Goal: Use online tool/utility: Utilize a website feature to perform a specific function

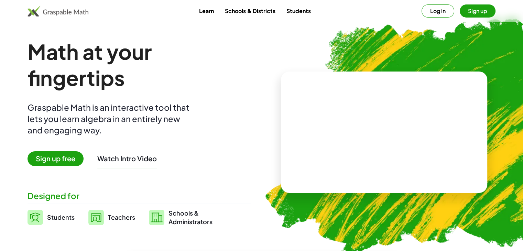
click at [436, 9] on button "Log in" at bounding box center [438, 10] width 33 height 13
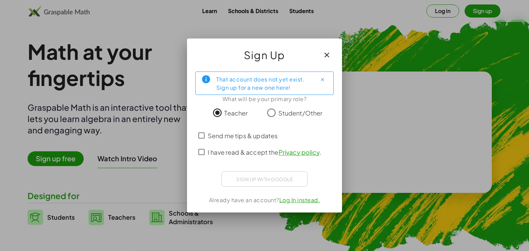
click at [323, 57] on icon "button" at bounding box center [326, 55] width 8 height 8
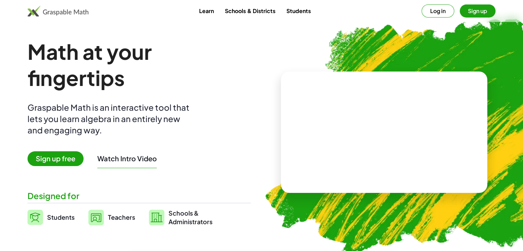
click at [471, 12] on button "Sign up" at bounding box center [478, 10] width 36 height 13
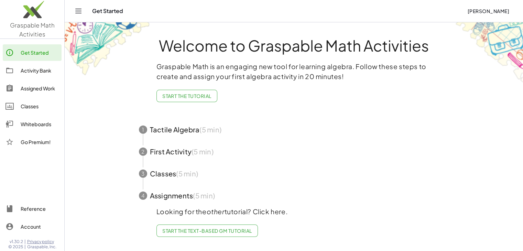
scroll to position [1, 0]
click at [29, 54] on div "Get Started" at bounding box center [40, 53] width 38 height 8
click at [36, 55] on div "Get Started" at bounding box center [40, 53] width 38 height 8
click at [33, 104] on div "Classes" at bounding box center [40, 106] width 38 height 8
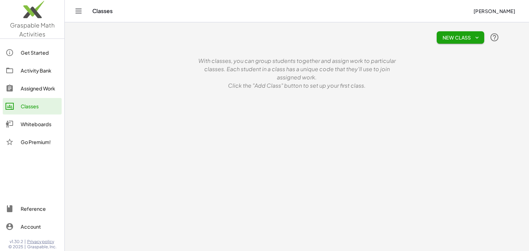
click at [25, 51] on div "Get Started" at bounding box center [40, 53] width 38 height 8
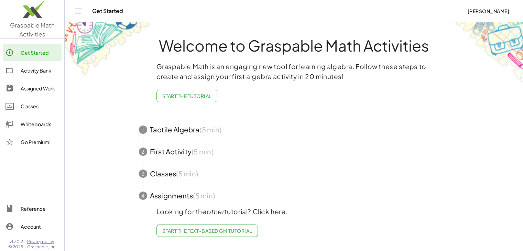
scroll to position [1, 0]
click at [43, 126] on div "Whiteboards" at bounding box center [40, 124] width 38 height 8
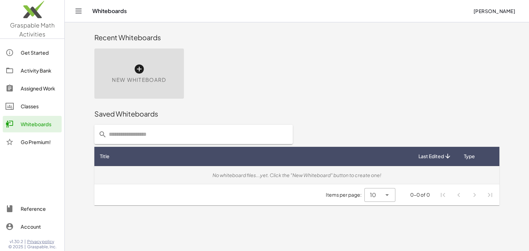
click at [223, 175] on div "No whiteboard files...yet. Click the "New Whiteboard" button to create one!" at bounding box center [297, 175] width 394 height 7
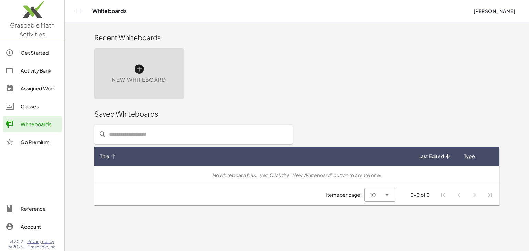
click at [127, 153] on div "Title" at bounding box center [253, 156] width 307 height 7
click at [137, 66] on icon at bounding box center [139, 69] width 11 height 11
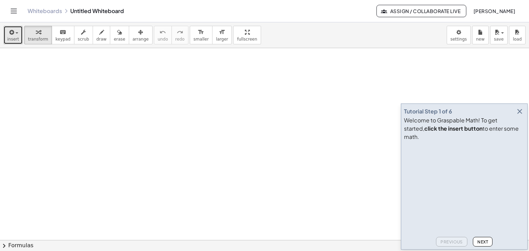
click at [13, 35] on icon "button" at bounding box center [11, 32] width 6 height 8
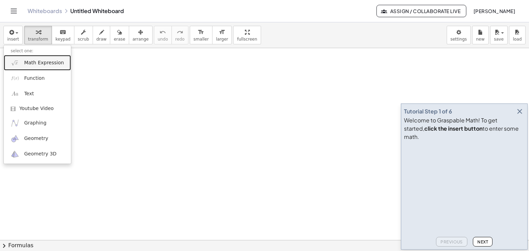
click at [31, 62] on span "Math Expression" at bounding box center [44, 63] width 40 height 7
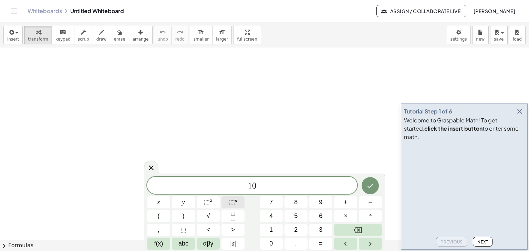
click at [233, 203] on span "⬚" at bounding box center [232, 202] width 6 height 7
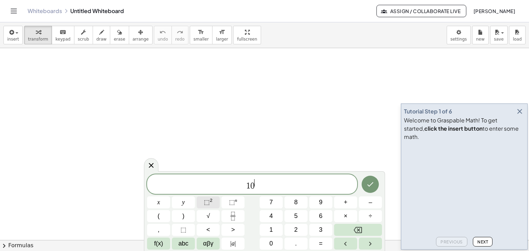
click at [205, 203] on span "⬚" at bounding box center [207, 202] width 6 height 7
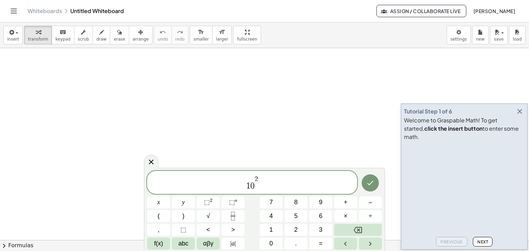
drag, startPoint x: 255, startPoint y: 183, endPoint x: 256, endPoint y: 191, distance: 8.7
click at [295, 120] on div at bounding box center [264, 240] width 529 height 384
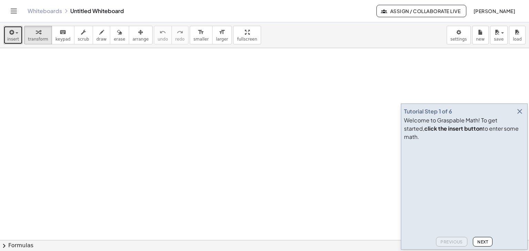
click at [9, 31] on icon "button" at bounding box center [11, 32] width 6 height 8
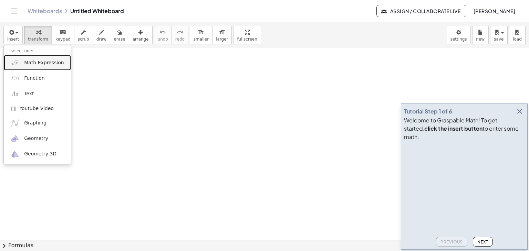
click at [28, 61] on span "Math Expression" at bounding box center [44, 63] width 40 height 7
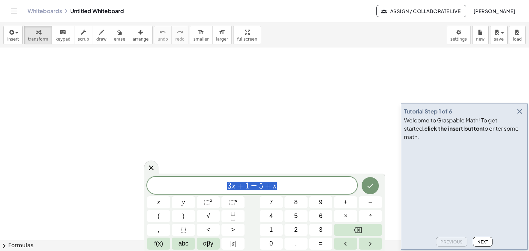
drag, startPoint x: 277, startPoint y: 186, endPoint x: 154, endPoint y: 186, distance: 122.8
click at [154, 186] on span "3 x + 1 = 5 + x" at bounding box center [252, 186] width 210 height 10
click at [210, 201] on sup "2" at bounding box center [211, 200] width 3 height 5
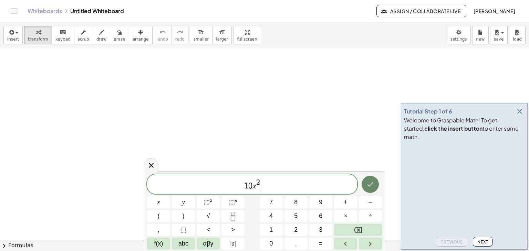
click at [374, 186] on icon "Done" at bounding box center [370, 184] width 8 height 8
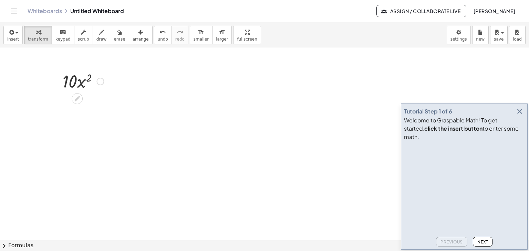
click at [73, 79] on div at bounding box center [83, 80] width 48 height 23
click at [72, 83] on div at bounding box center [83, 80] width 48 height 23
click at [78, 99] on icon at bounding box center [77, 98] width 7 height 7
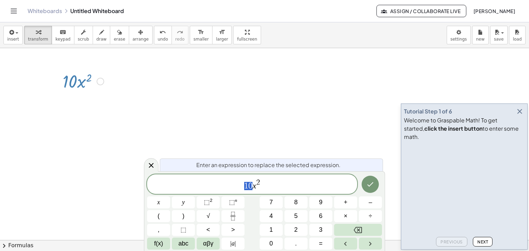
drag, startPoint x: 241, startPoint y: 188, endPoint x: 250, endPoint y: 188, distance: 9.3
click at [250, 188] on span "1 0 x 2" at bounding box center [252, 185] width 210 height 12
click at [337, 125] on div at bounding box center [264, 240] width 529 height 384
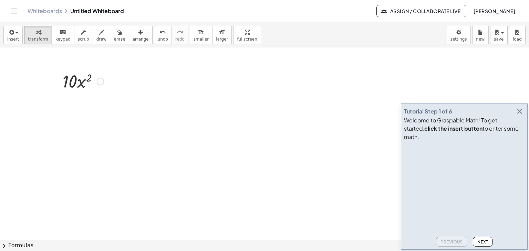
click at [227, 130] on div at bounding box center [264, 240] width 529 height 384
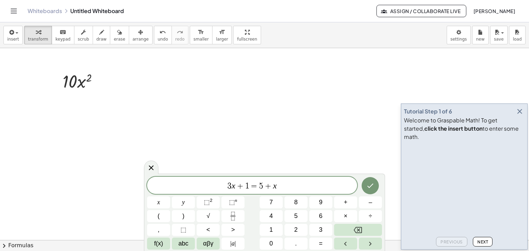
click at [227, 130] on div at bounding box center [264, 240] width 529 height 384
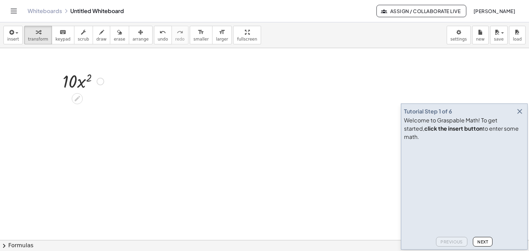
click at [74, 90] on div at bounding box center [83, 80] width 48 height 23
click at [100, 78] on div at bounding box center [100, 82] width 8 height 8
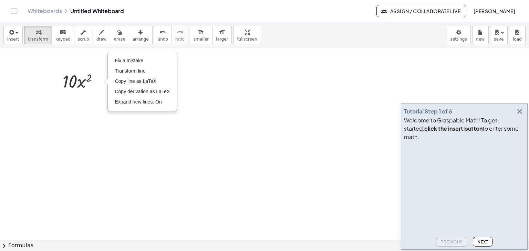
click at [143, 131] on div at bounding box center [264, 240] width 529 height 384
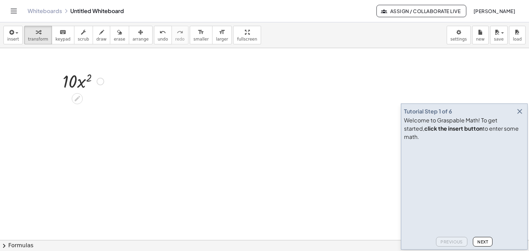
click at [62, 80] on div at bounding box center [57, 80] width 10 height 27
click at [80, 84] on div at bounding box center [83, 80] width 48 height 23
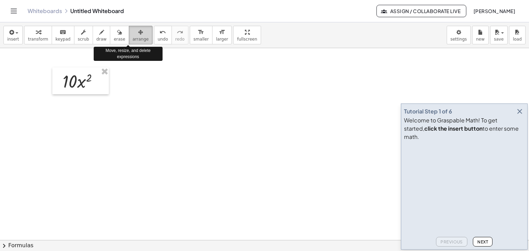
click at [138, 36] on icon "button" at bounding box center [140, 32] width 5 height 8
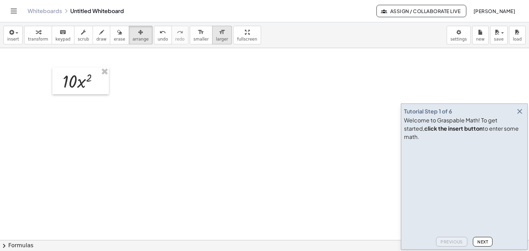
click at [218, 35] on icon "format_size" at bounding box center [221, 32] width 7 height 8
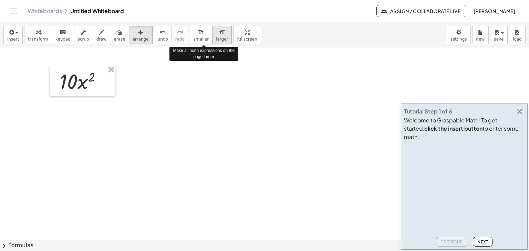
click at [218, 35] on icon "format_size" at bounding box center [221, 32] width 7 height 8
click at [216, 37] on span "larger" at bounding box center [222, 39] width 12 height 5
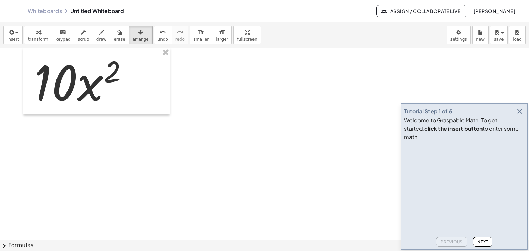
click at [94, 141] on div at bounding box center [264, 240] width 529 height 384
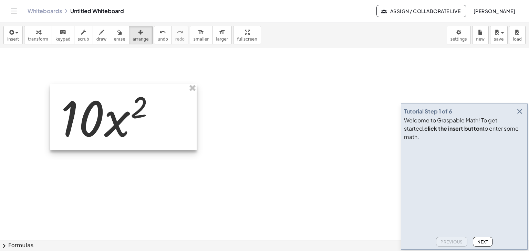
drag, startPoint x: 104, startPoint y: 108, endPoint x: 130, endPoint y: 143, distance: 44.5
click at [130, 143] on div at bounding box center [123, 117] width 146 height 66
click at [161, 181] on div at bounding box center [264, 240] width 529 height 384
click at [265, 136] on div at bounding box center [264, 240] width 529 height 384
drag, startPoint x: 157, startPoint y: 122, endPoint x: 258, endPoint y: 144, distance: 103.1
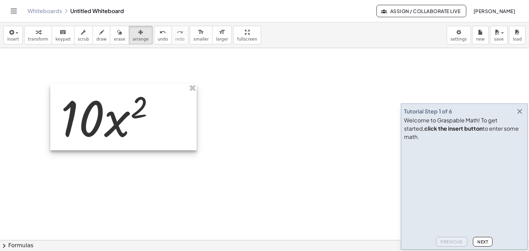
click at [259, 144] on div at bounding box center [264, 240] width 529 height 384
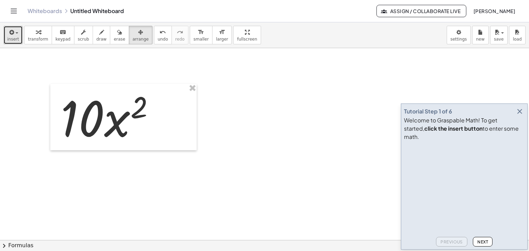
click at [14, 33] on span "button" at bounding box center [14, 33] width 1 height 5
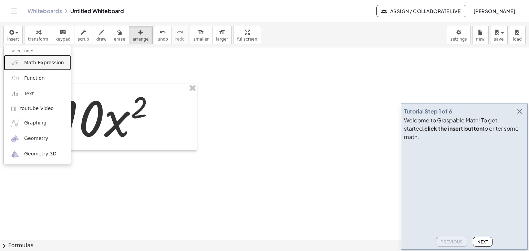
click at [39, 62] on span "Math Expression" at bounding box center [44, 63] width 40 height 7
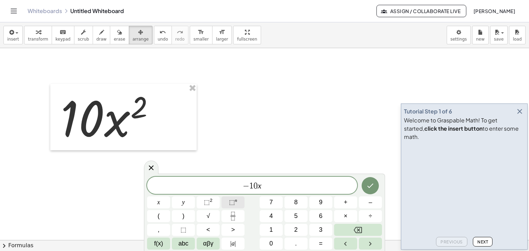
click at [233, 203] on span "⬚" at bounding box center [232, 202] width 6 height 7
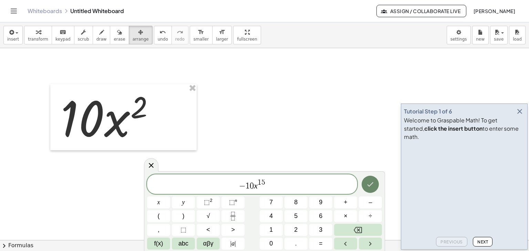
click at [366, 182] on icon "Done" at bounding box center [370, 184] width 8 height 8
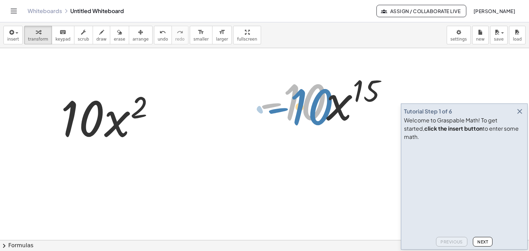
drag, startPoint x: 319, startPoint y: 115, endPoint x: 328, endPoint y: 119, distance: 9.2
click at [328, 119] on div at bounding box center [325, 100] width 139 height 63
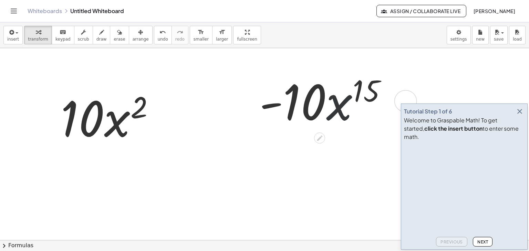
click at [334, 116] on div at bounding box center [325, 100] width 139 height 63
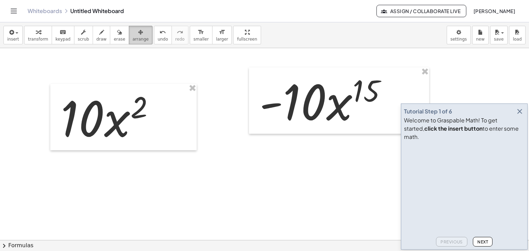
click at [138, 33] on icon "button" at bounding box center [140, 32] width 5 height 8
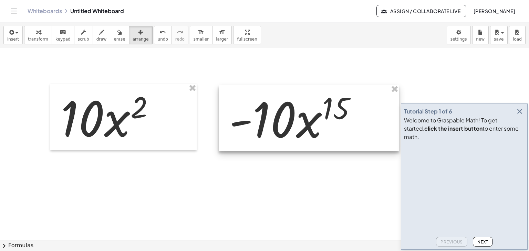
drag, startPoint x: 312, startPoint y: 131, endPoint x: 282, endPoint y: 148, distance: 35.0
click at [282, 148] on div at bounding box center [308, 118] width 180 height 66
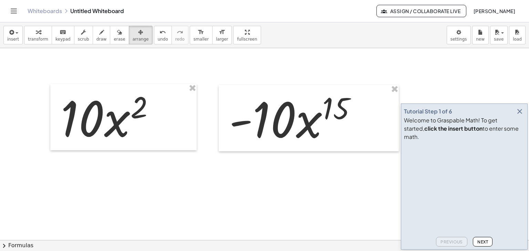
click at [230, 187] on div at bounding box center [264, 240] width 529 height 384
click at [89, 67] on div at bounding box center [264, 240] width 529 height 384
click at [17, 35] on button "insert" at bounding box center [12, 35] width 19 height 19
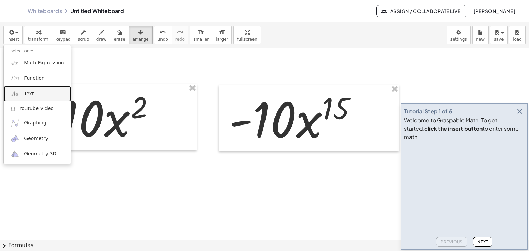
click at [31, 95] on span "Text" at bounding box center [29, 93] width 10 height 7
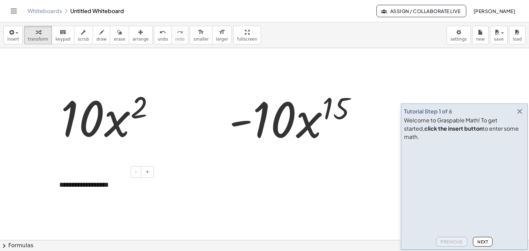
drag, startPoint x: 96, startPoint y: 184, endPoint x: 100, endPoint y: 186, distance: 5.1
click at [96, 183] on div "**********" at bounding box center [103, 185] width 103 height 24
click at [87, 181] on div "**********" at bounding box center [103, 185] width 103 height 24
drag, startPoint x: 117, startPoint y: 186, endPoint x: 55, endPoint y: 189, distance: 61.6
click at [55, 189] on div "**********" at bounding box center [103, 185] width 103 height 24
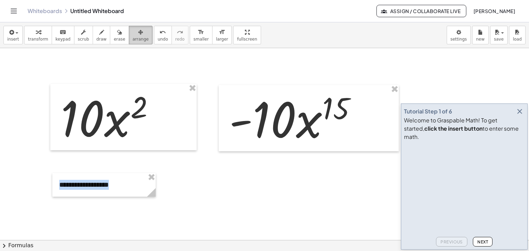
click at [132, 34] on div "button" at bounding box center [140, 32] width 16 height 8
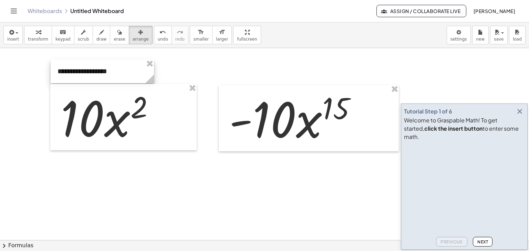
drag, startPoint x: 124, startPoint y: 180, endPoint x: 122, endPoint y: 66, distance: 113.6
click at [122, 66] on div at bounding box center [102, 72] width 103 height 24
click at [216, 177] on div at bounding box center [264, 240] width 529 height 384
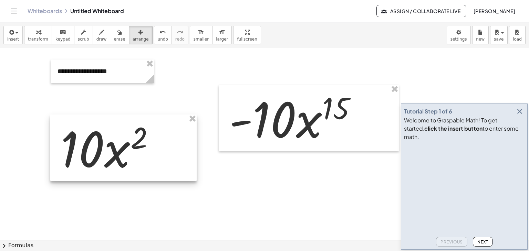
drag, startPoint x: 178, startPoint y: 147, endPoint x: 178, endPoint y: 178, distance: 30.6
click at [178, 178] on div at bounding box center [123, 148] width 146 height 66
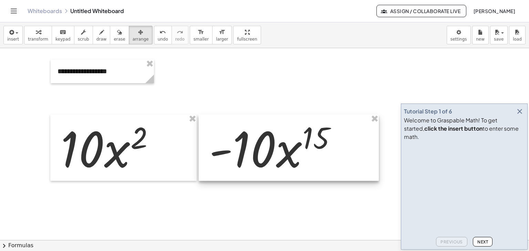
drag, startPoint x: 227, startPoint y: 147, endPoint x: 207, endPoint y: 176, distance: 35.7
click at [207, 176] on div at bounding box center [289, 148] width 180 height 66
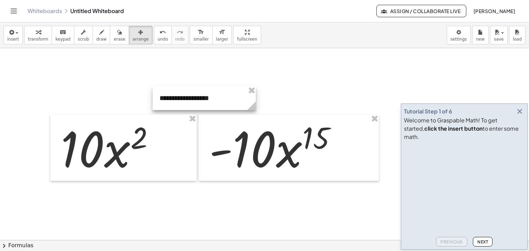
drag, startPoint x: 124, startPoint y: 81, endPoint x: 225, endPoint y: 107, distance: 105.0
click at [225, 107] on div at bounding box center [203, 98] width 103 height 24
click at [193, 206] on div at bounding box center [264, 240] width 529 height 384
click at [16, 37] on span "insert" at bounding box center [13, 39] width 12 height 5
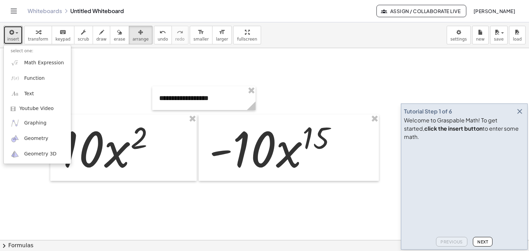
click at [179, 205] on div at bounding box center [264, 240] width 529 height 384
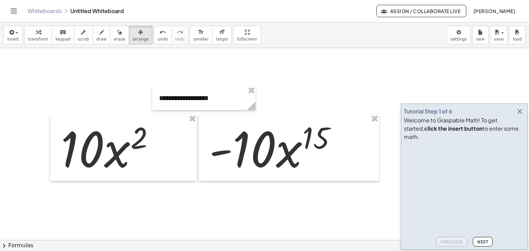
click at [516, 113] on div "Tutorial Step 1 of 6 Welcome to Graspable Math! To get started, click the inser…" at bounding box center [464, 177] width 127 height 146
click at [520, 116] on icon "button" at bounding box center [519, 111] width 8 height 8
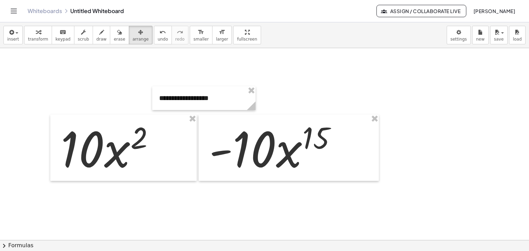
click at [161, 208] on div at bounding box center [264, 240] width 529 height 384
